Goal: Transaction & Acquisition: Download file/media

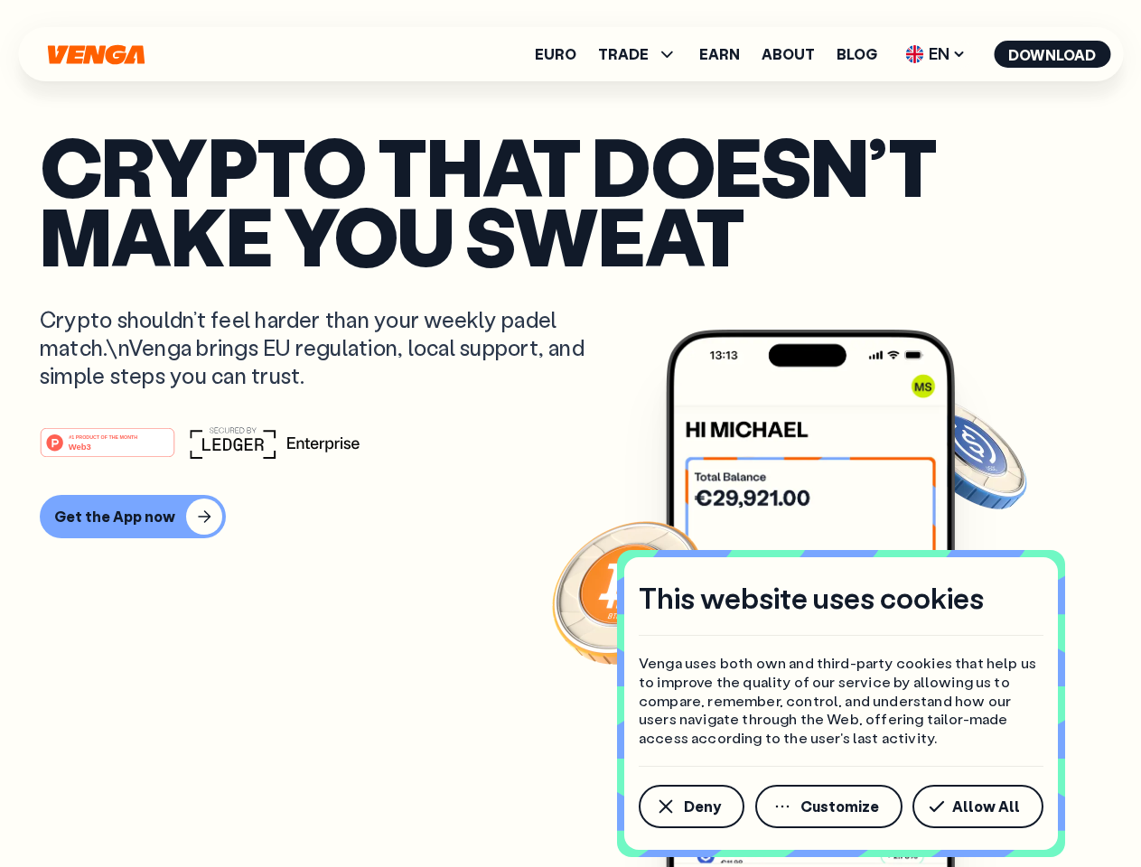
click at [570, 434] on div "#1 PRODUCT OF THE MONTH Web3" at bounding box center [570, 442] width 1061 height 33
click at [690, 807] on span "Deny" at bounding box center [702, 806] width 37 height 14
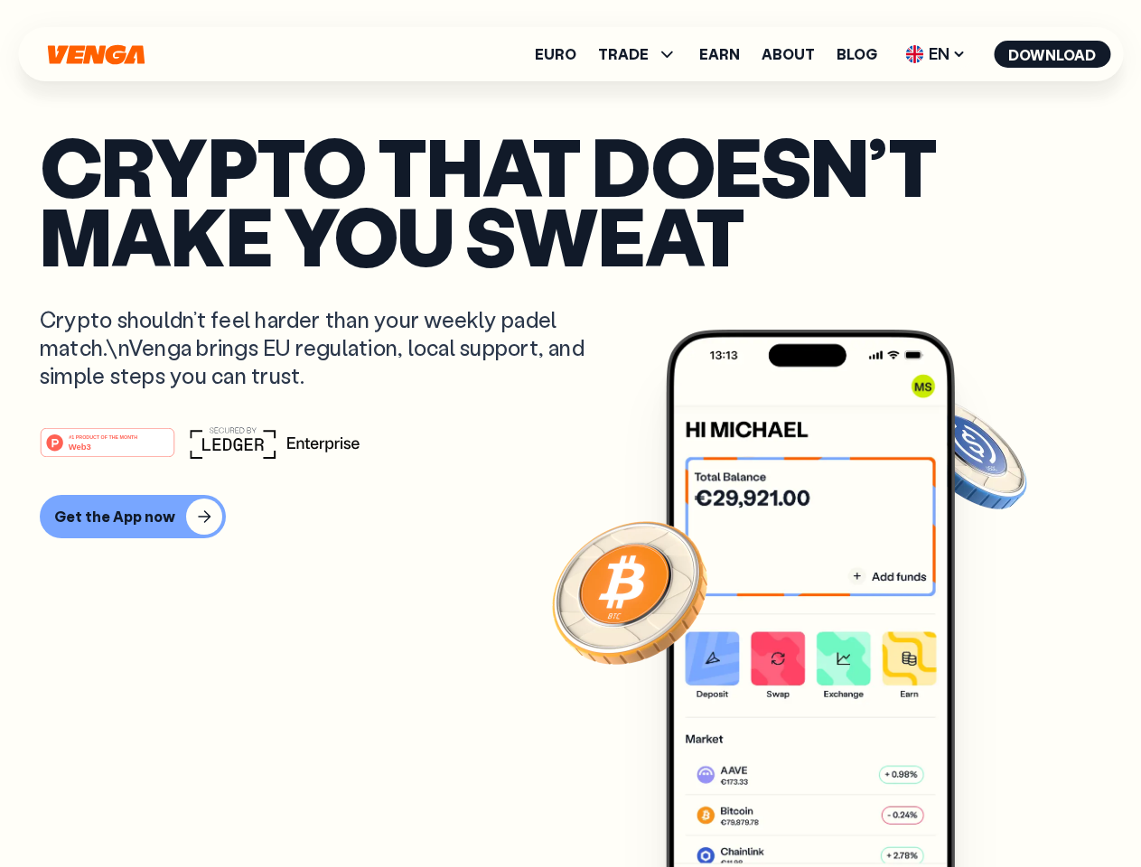
click at [830, 807] on img at bounding box center [810, 632] width 289 height 605
click at [981, 807] on article "Crypto that doesn’t make you sweat Crypto shouldn’t feel harder than your weekl…" at bounding box center [570, 470] width 1061 height 678
click at [643, 54] on span "TRADE" at bounding box center [623, 54] width 51 height 14
click at [936, 54] on span "EN" at bounding box center [935, 54] width 73 height 29
click at [1052, 54] on button "Download" at bounding box center [1052, 54] width 117 height 27
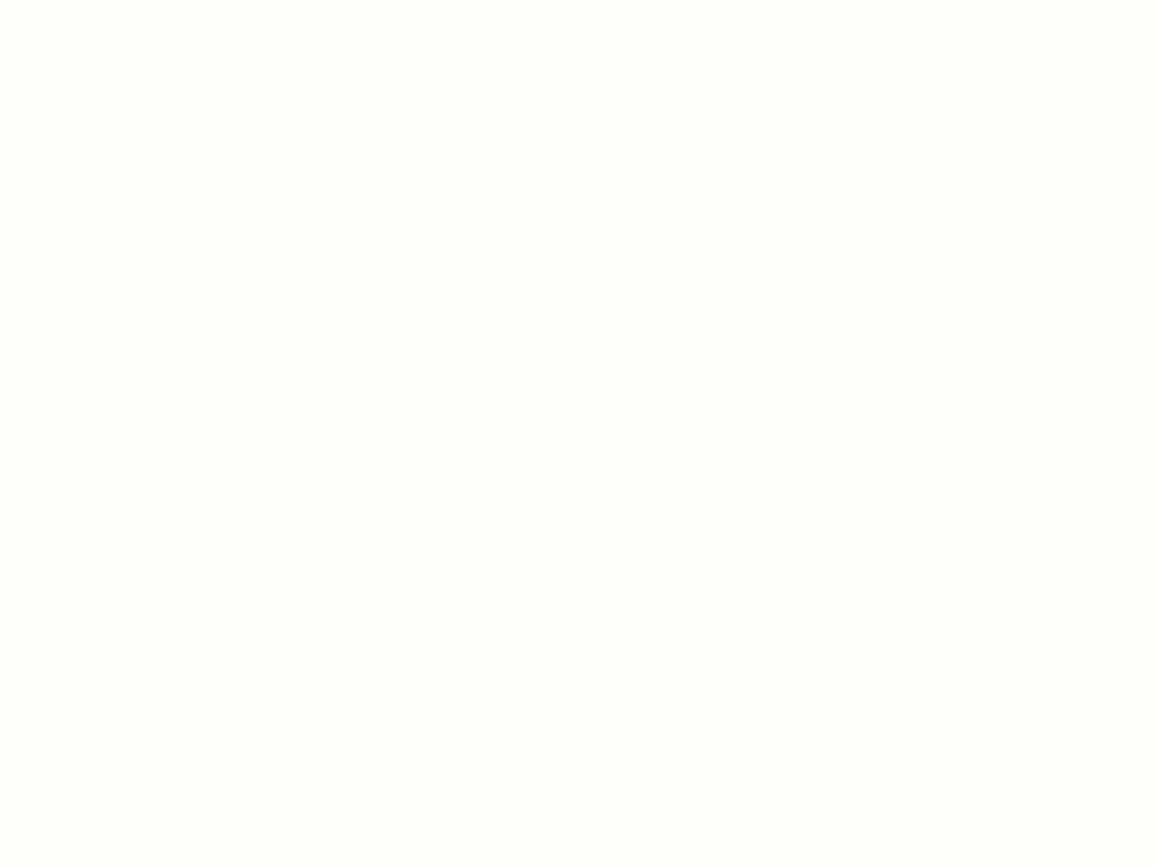
click at [130, 0] on html "This website uses cookies Venga uses both own and third-party cookies that help…" at bounding box center [578, 0] width 1156 height 0
click at [110, 0] on html "This website uses cookies Venga uses both own and third-party cookies that help…" at bounding box center [578, 0] width 1156 height 0
